Goal: Task Accomplishment & Management: Manage account settings

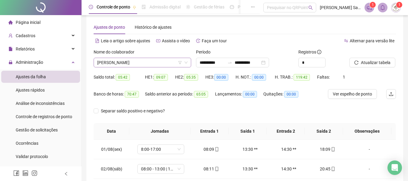
scroll to position [7, 0]
click at [187, 61] on icon "down" at bounding box center [186, 63] width 4 height 4
click at [186, 63] on icon "down" at bounding box center [185, 63] width 3 height 2
click at [167, 62] on span "[PERSON_NAME]" at bounding box center [142, 62] width 90 height 9
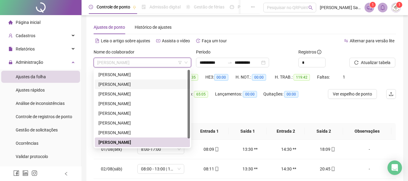
click at [131, 83] on div "[PERSON_NAME]" at bounding box center [142, 84] width 88 height 7
click at [131, 83] on div "Saldo total: 05:42" at bounding box center [119, 80] width 51 height 17
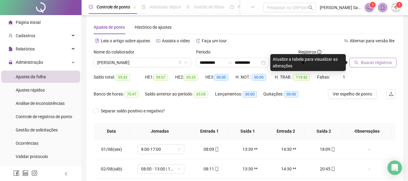
click at [373, 64] on span "Buscar registros" at bounding box center [375, 62] width 31 height 7
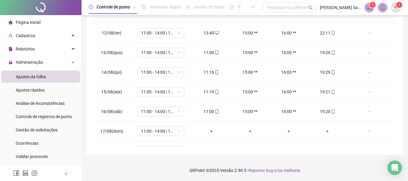
scroll to position [224, 0]
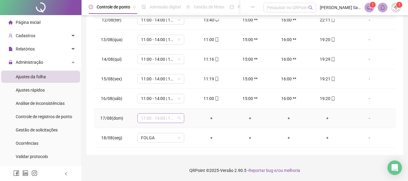
click at [146, 118] on span "11:00 - 14:00 | 15:00 - 19:20" at bounding box center [161, 117] width 40 height 9
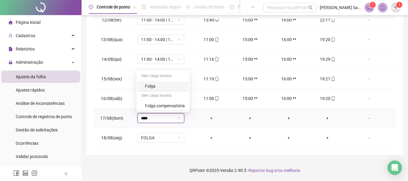
type input "*****"
click at [148, 85] on div "Folga" at bounding box center [165, 86] width 40 height 7
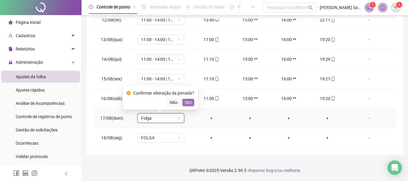
click at [190, 103] on span "Sim" at bounding box center [188, 102] width 7 height 7
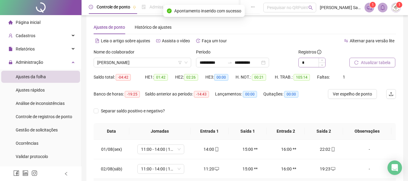
scroll to position [0, 0]
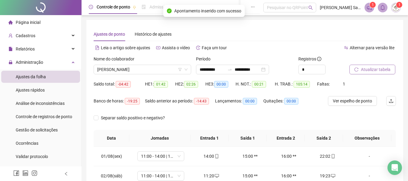
click at [356, 69] on icon "reload" at bounding box center [356, 69] width 4 height 4
